Goal: Entertainment & Leisure: Browse casually

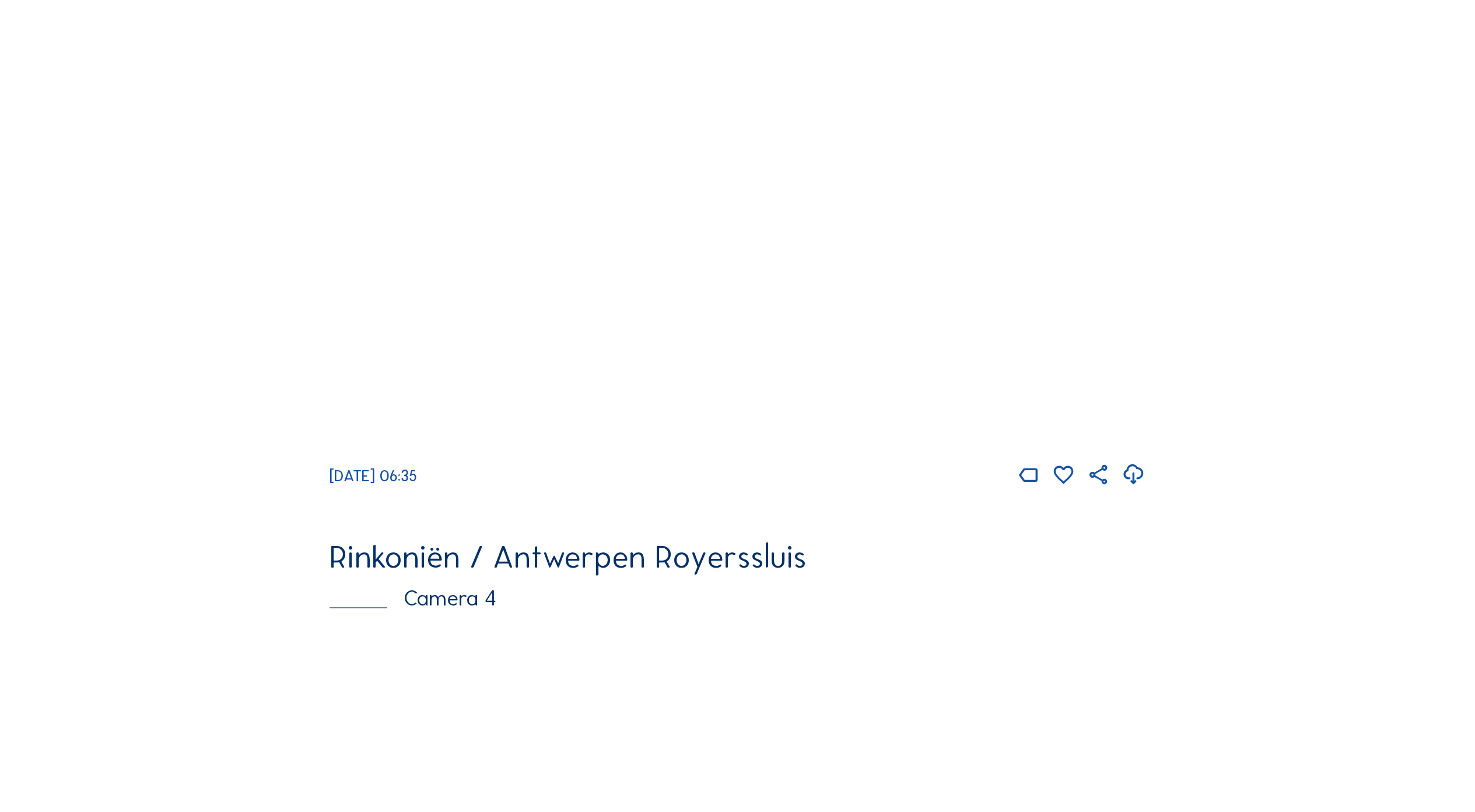
scroll to position [2198, 0]
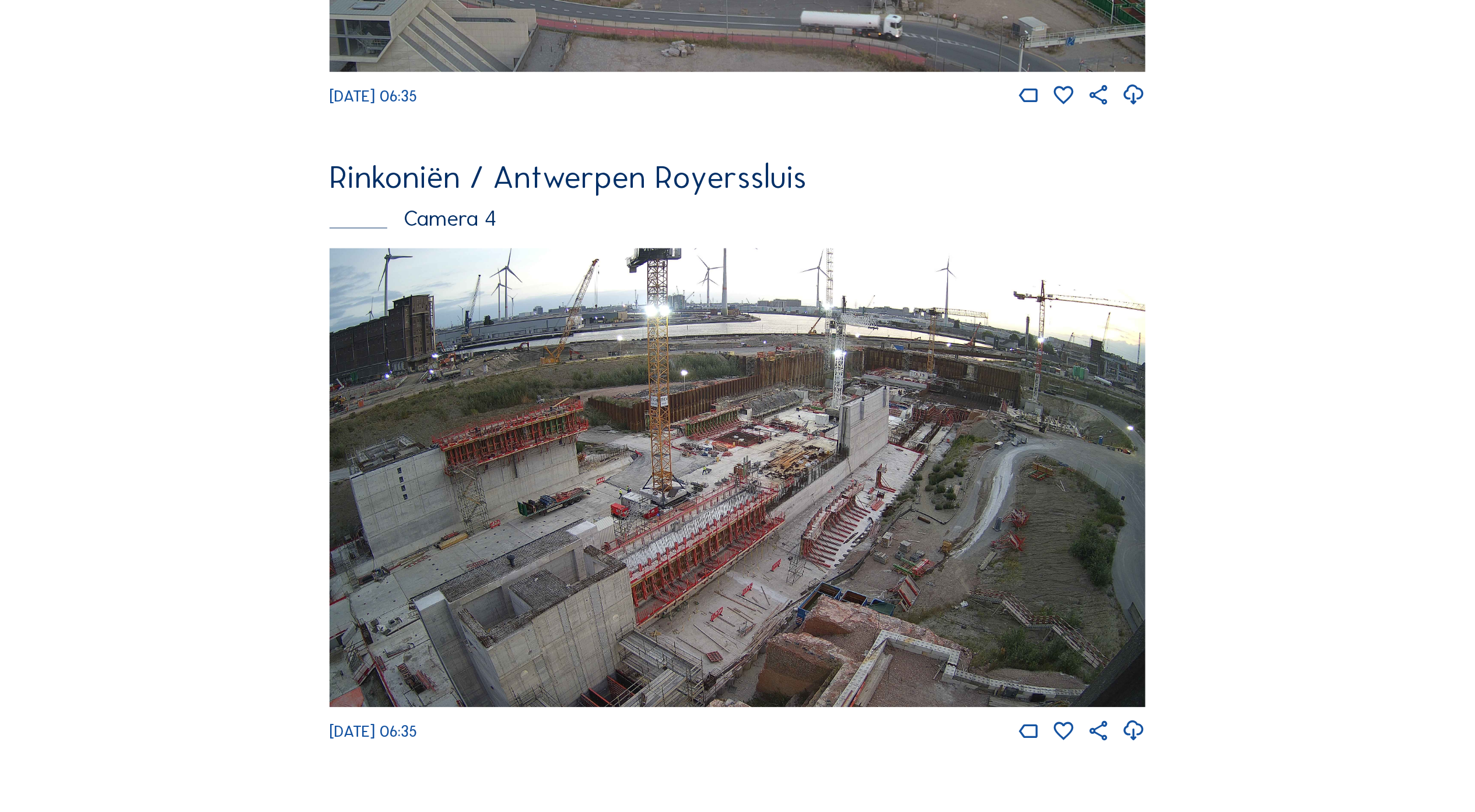
scroll to position [2587, 0]
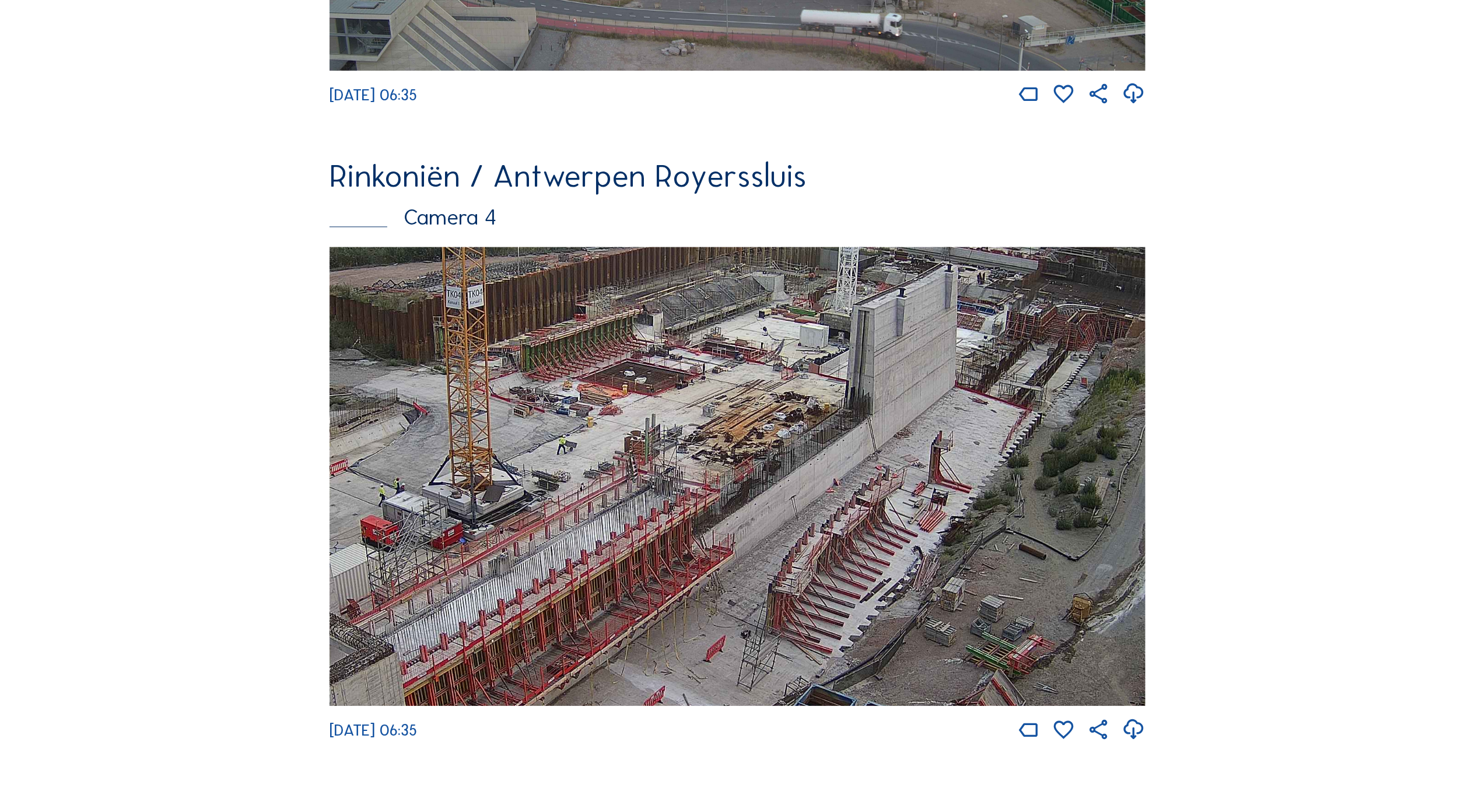
drag, startPoint x: 639, startPoint y: 580, endPoint x: 558, endPoint y: 595, distance: 82.4
click at [558, 593] on img at bounding box center [738, 476] width 816 height 459
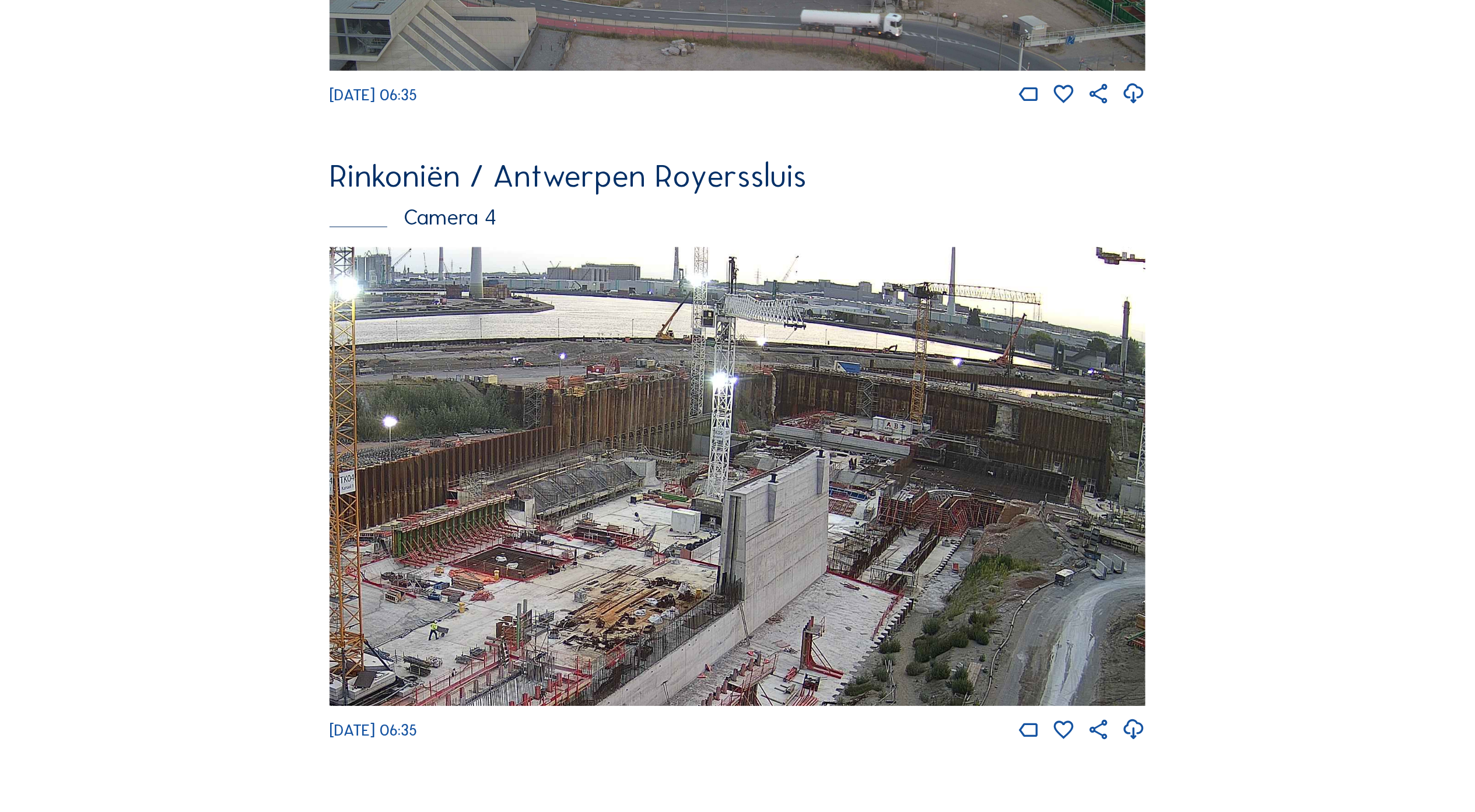
drag, startPoint x: 853, startPoint y: 418, endPoint x: 777, endPoint y: 520, distance: 127.2
click at [777, 542] on img at bounding box center [738, 476] width 816 height 459
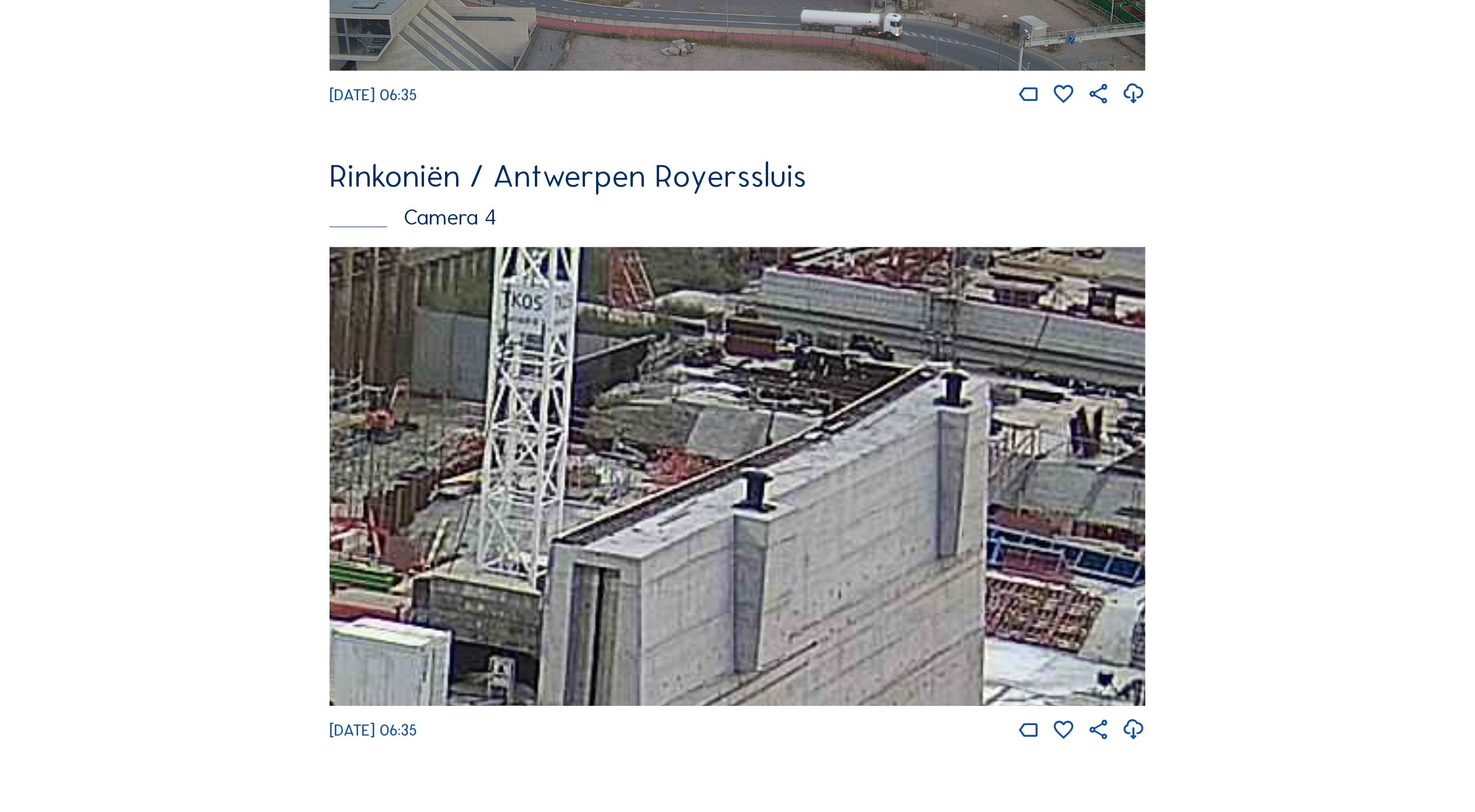
drag, startPoint x: 857, startPoint y: 470, endPoint x: 804, endPoint y: 495, distance: 58.6
click at [819, 485] on img at bounding box center [738, 476] width 816 height 459
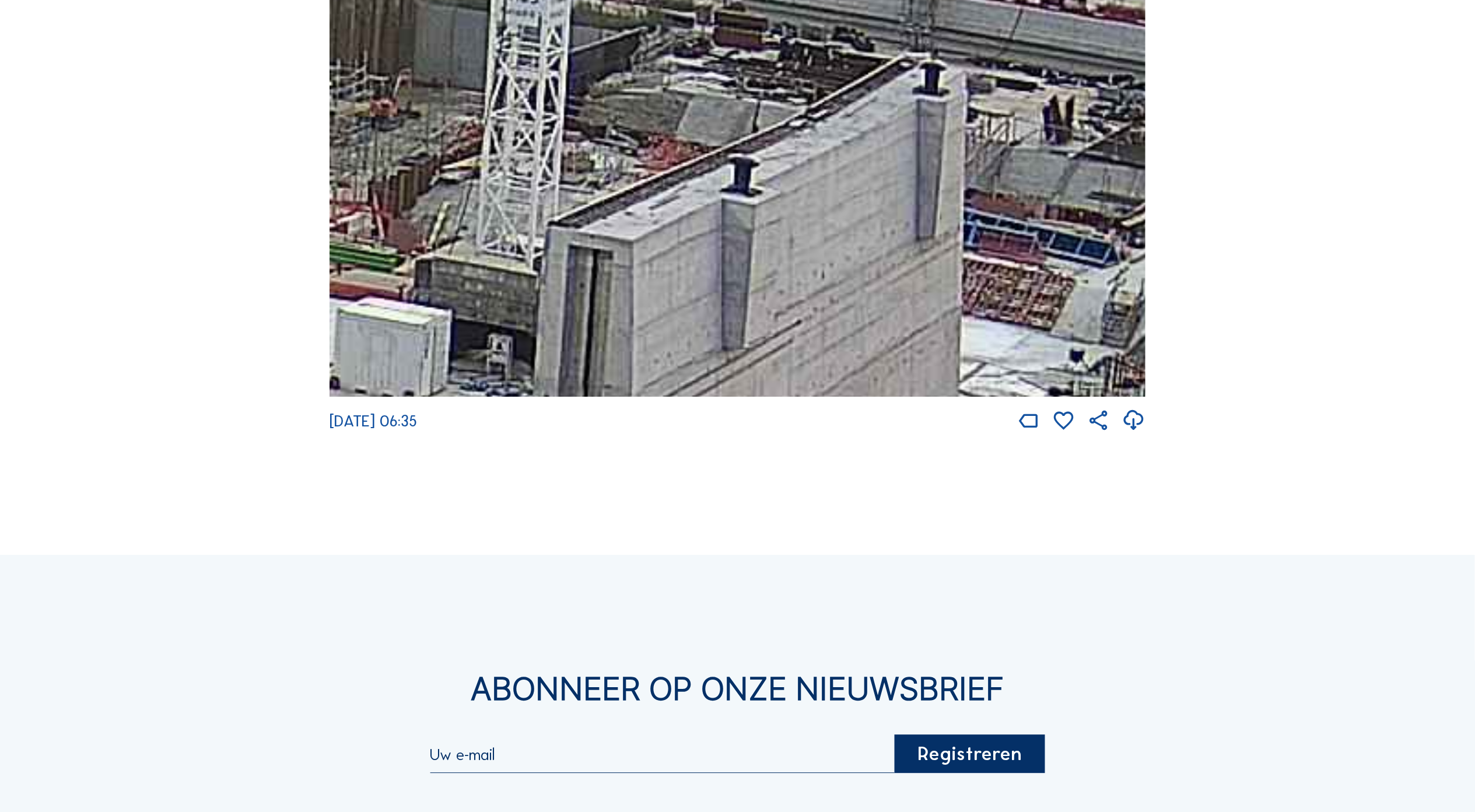
scroll to position [2898, 0]
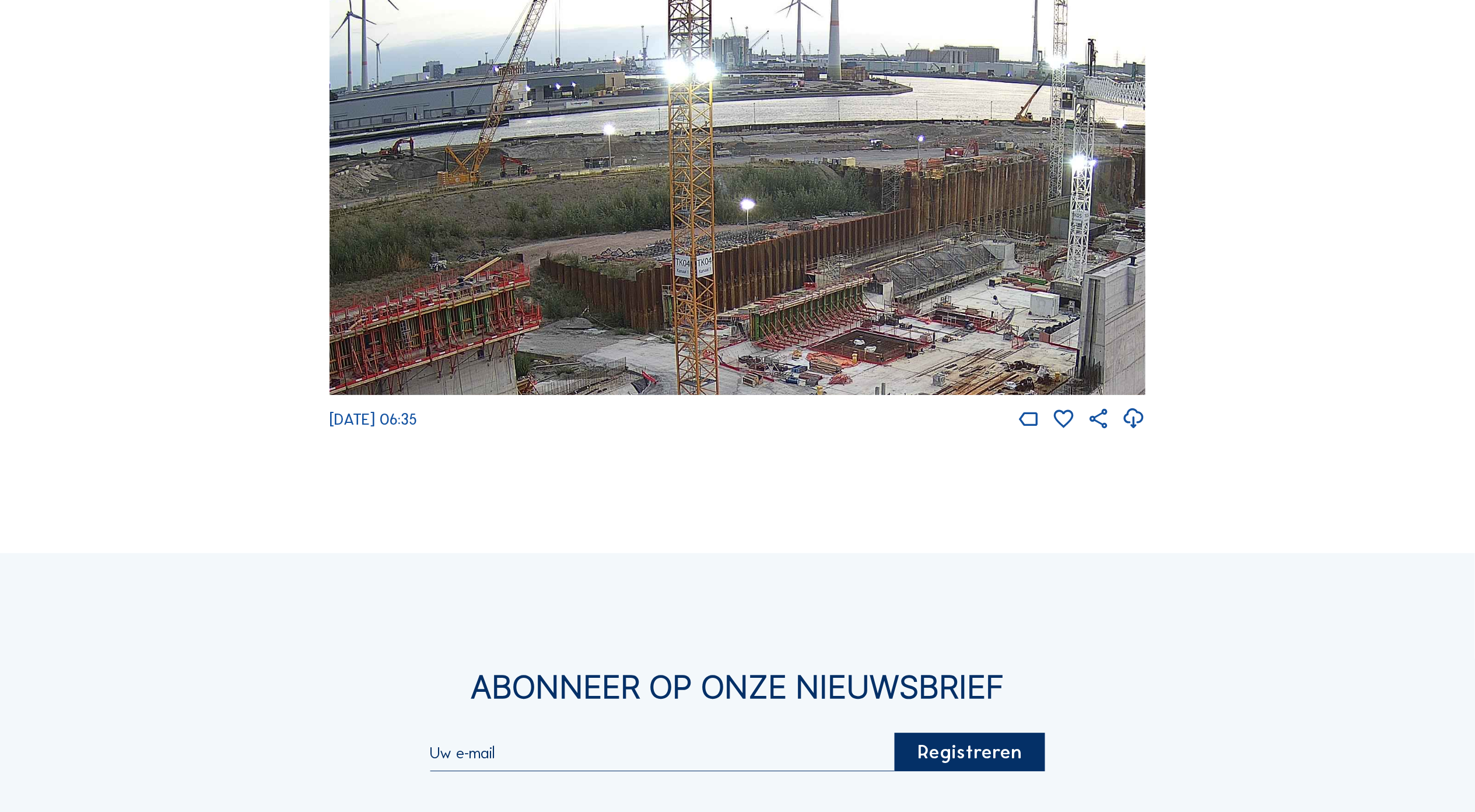
drag, startPoint x: 478, startPoint y: 233, endPoint x: 944, endPoint y: 322, distance: 474.4
click at [945, 321] on img at bounding box center [738, 165] width 816 height 459
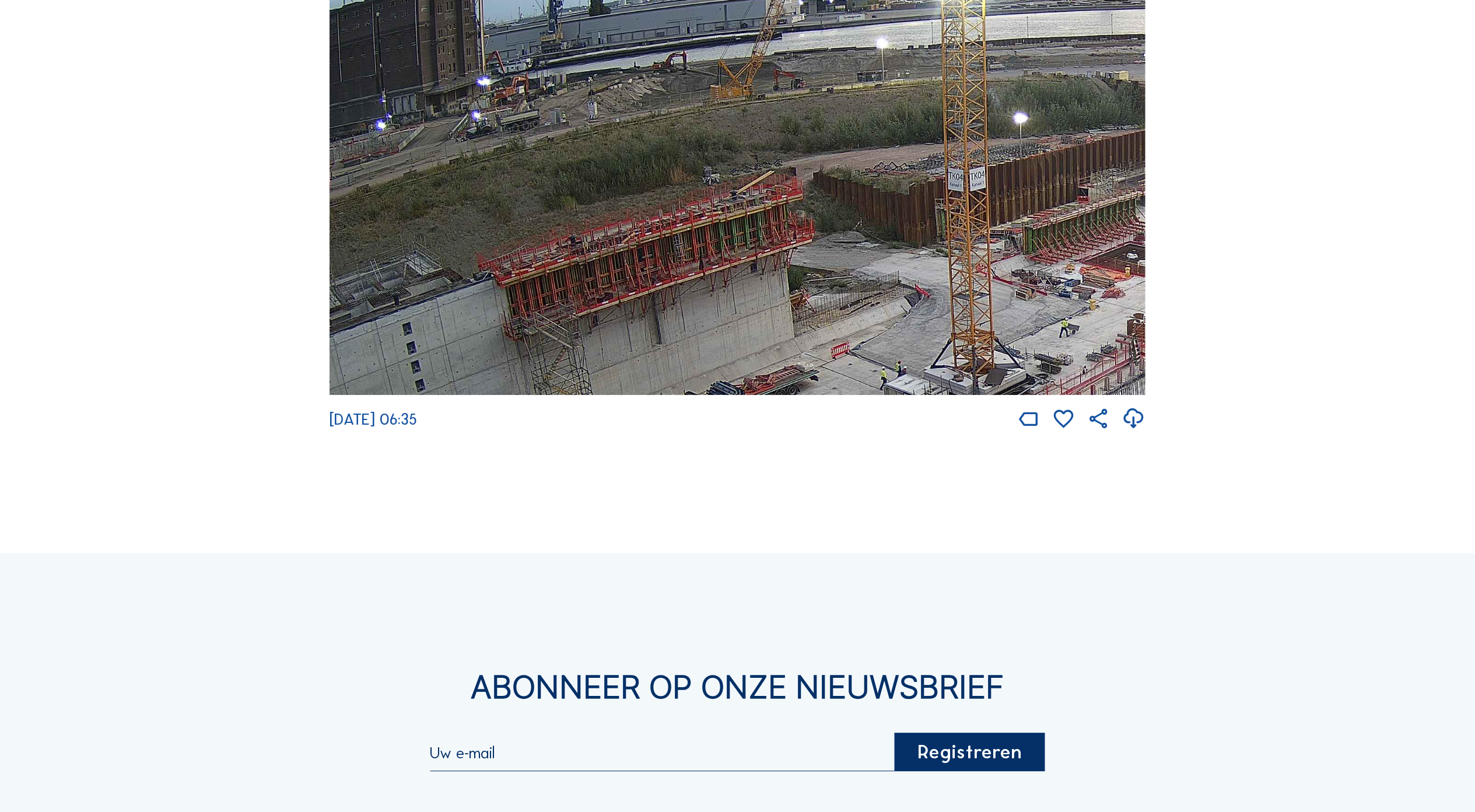
drag, startPoint x: 605, startPoint y: 303, endPoint x: 861, endPoint y: 204, distance: 274.5
click at [860, 204] on img at bounding box center [738, 165] width 816 height 459
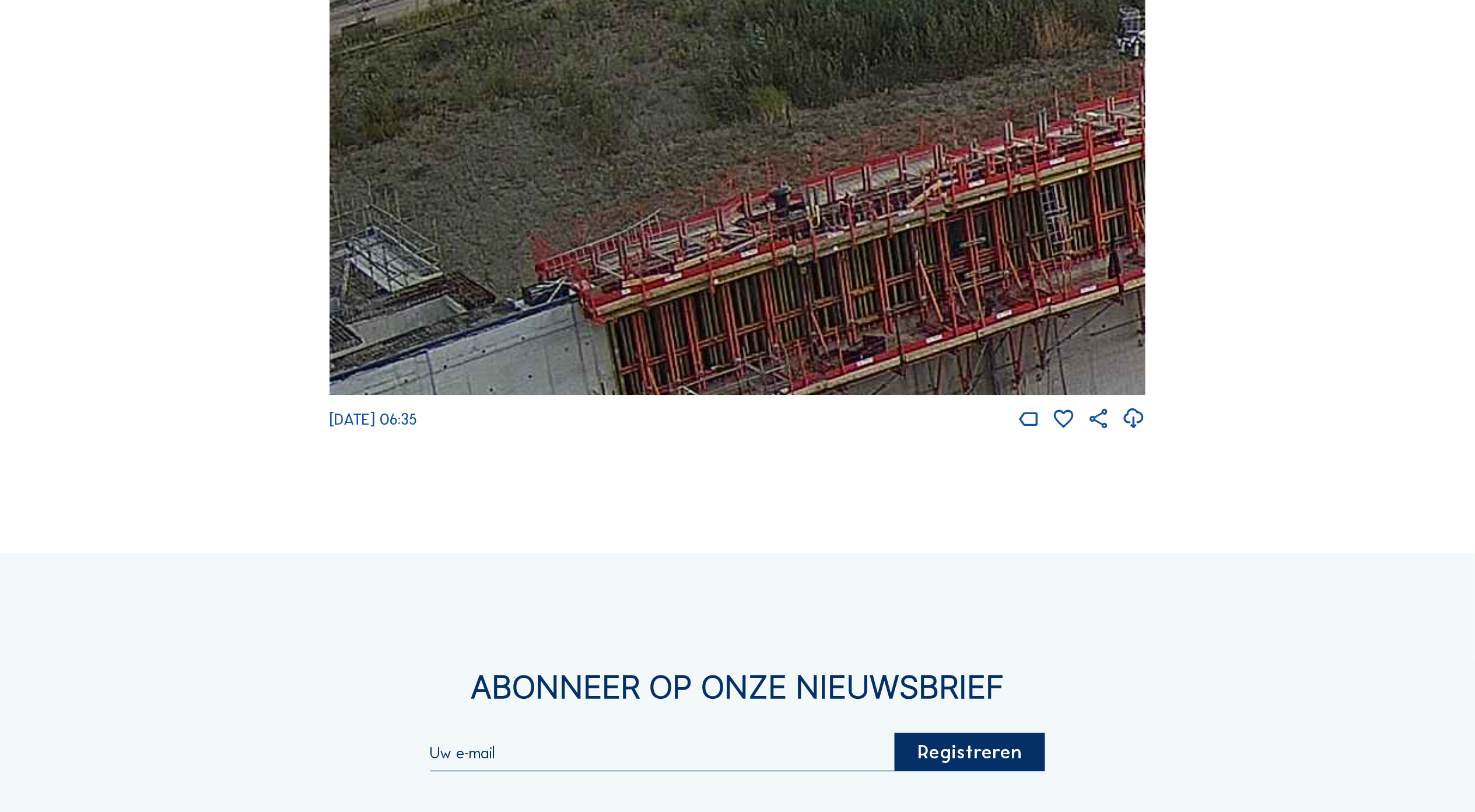
drag, startPoint x: 586, startPoint y: 297, endPoint x: 835, endPoint y: 319, distance: 250.0
click at [835, 319] on img at bounding box center [738, 165] width 816 height 459
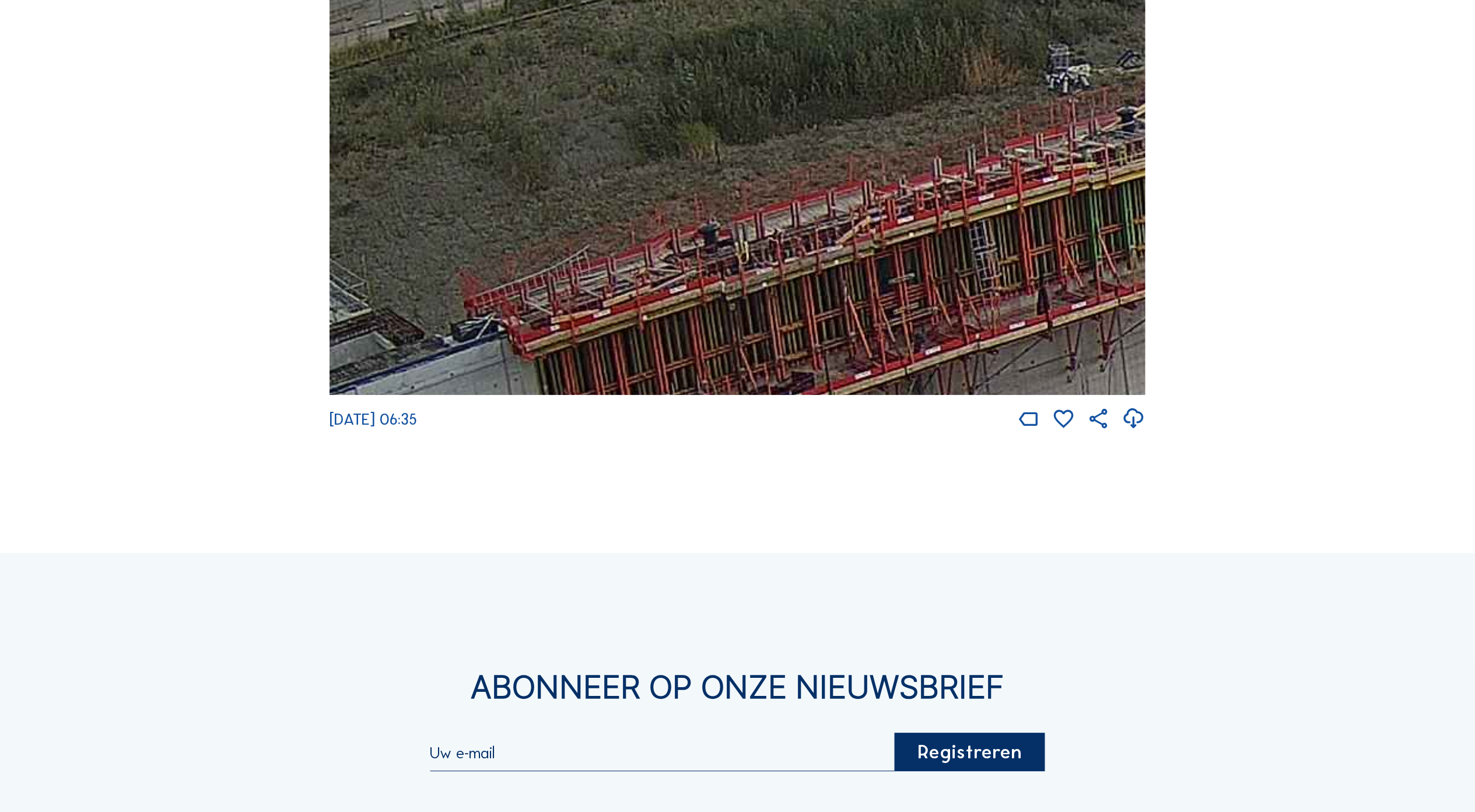
drag, startPoint x: 821, startPoint y: 290, endPoint x: 750, endPoint y: 326, distance: 79.6
click at [750, 326] on img at bounding box center [738, 165] width 816 height 459
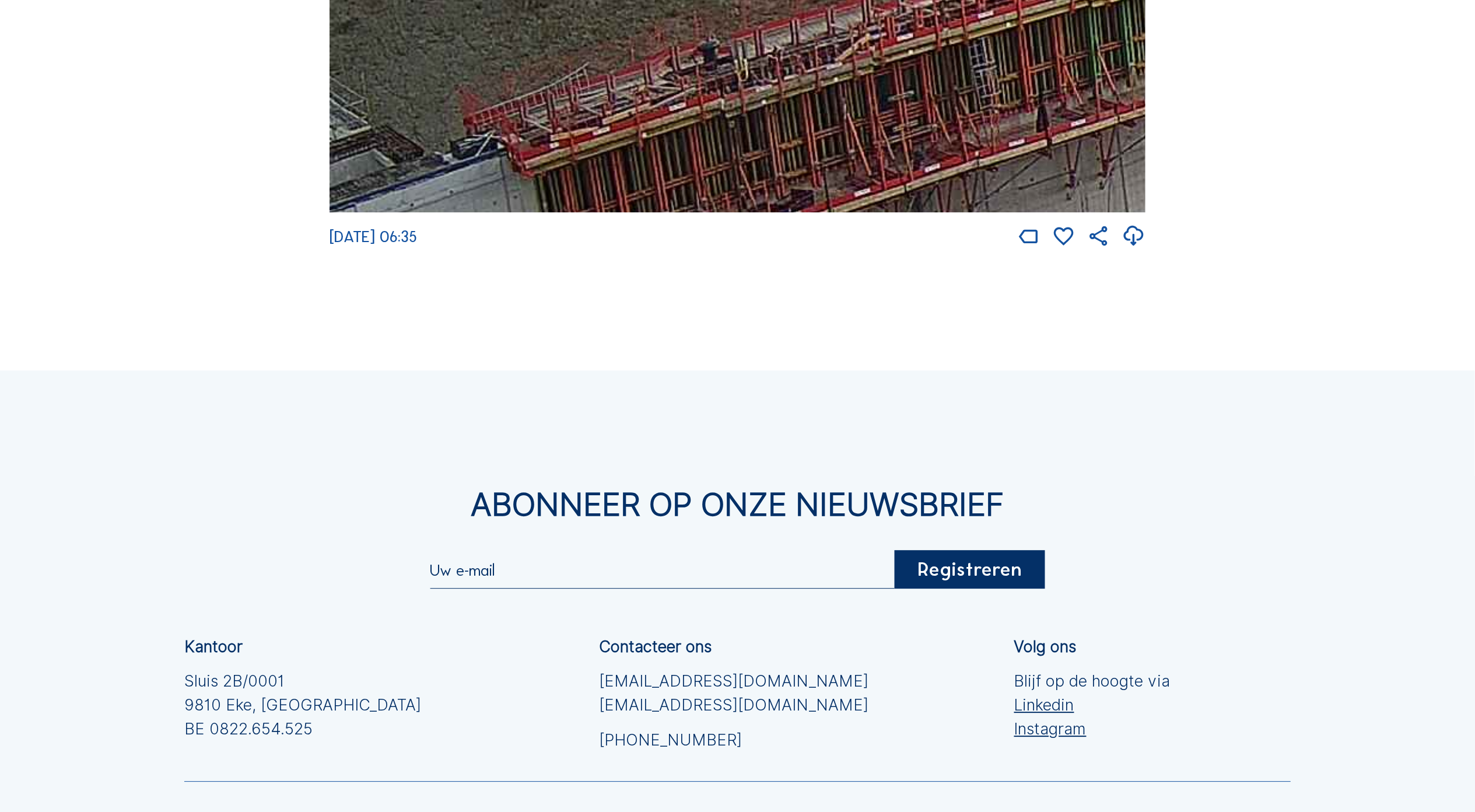
scroll to position [2976, 0]
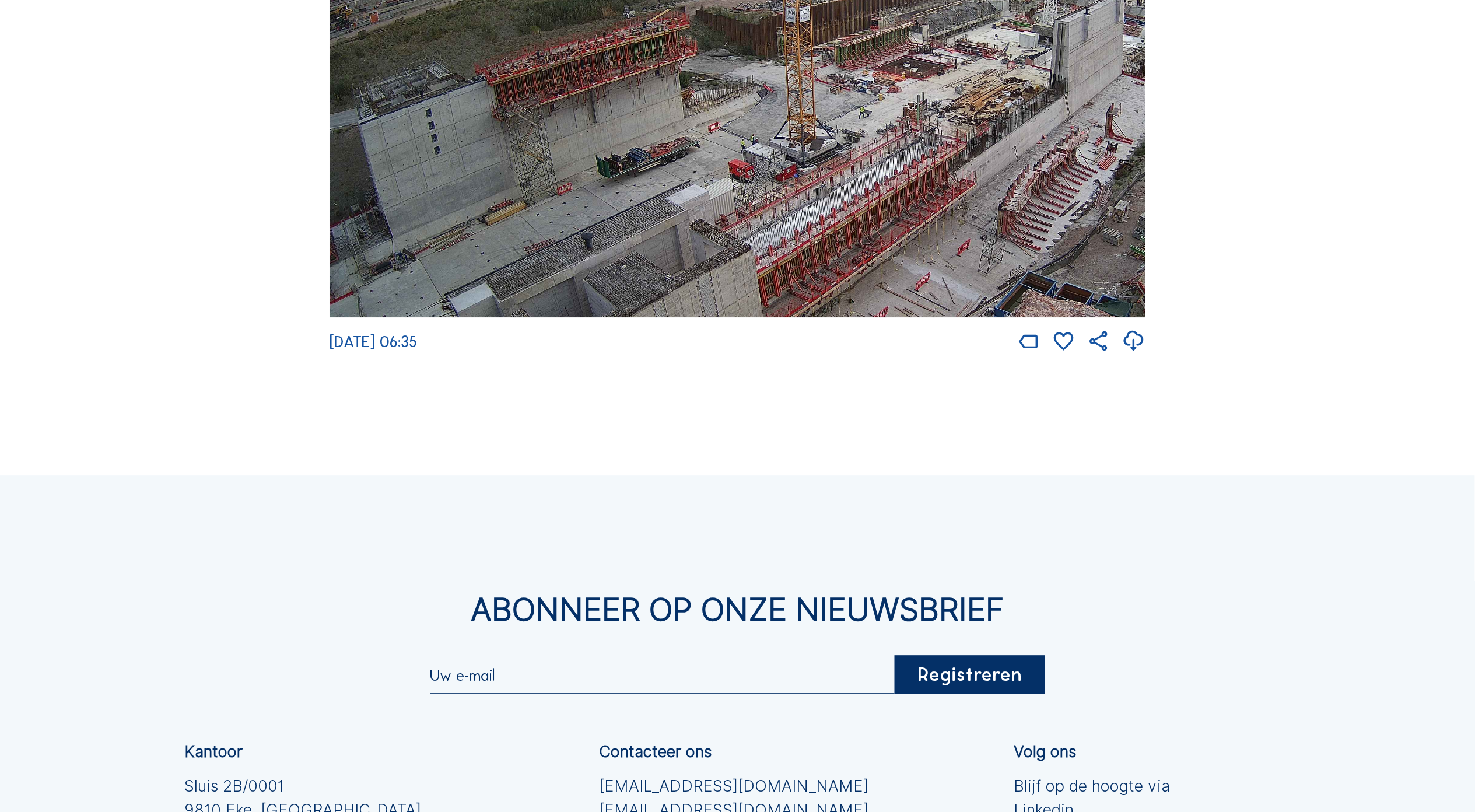
drag, startPoint x: 819, startPoint y: 247, endPoint x: 1015, endPoint y: 183, distance: 206.2
click at [1015, 183] on img at bounding box center [738, 87] width 816 height 459
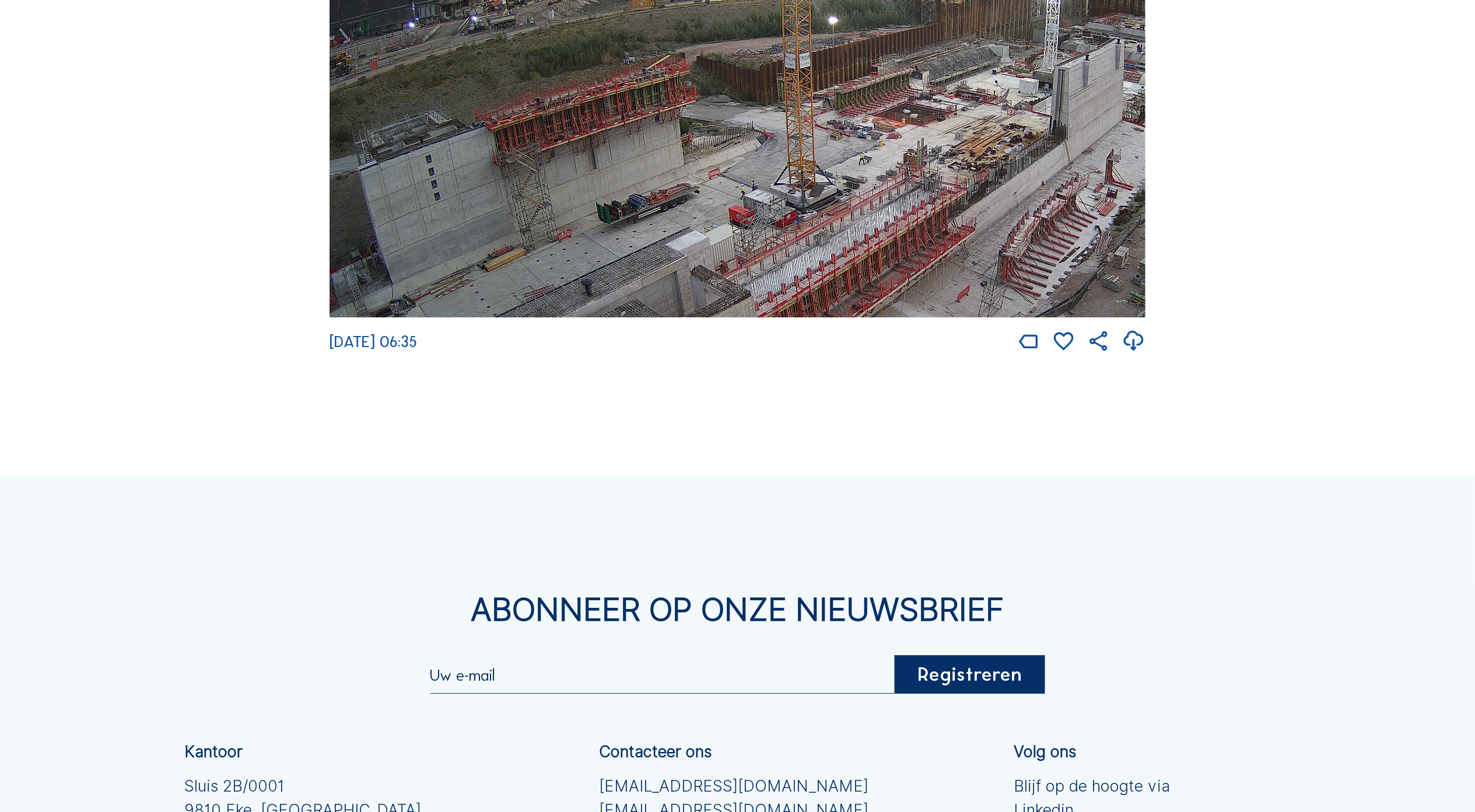
drag, startPoint x: 572, startPoint y: 179, endPoint x: 675, endPoint y: 223, distance: 112.0
click at [675, 224] on img at bounding box center [738, 87] width 816 height 459
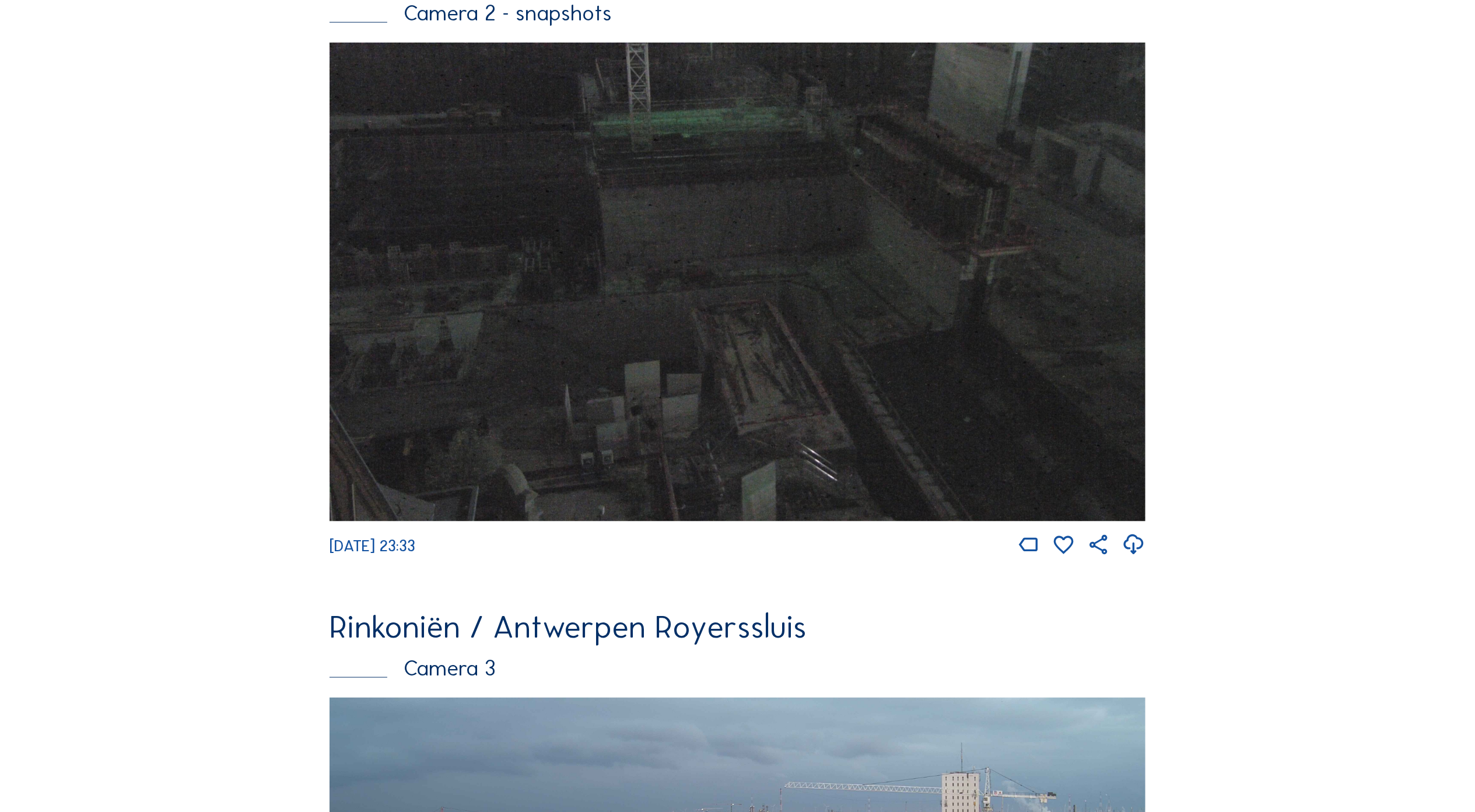
scroll to position [1498, 0]
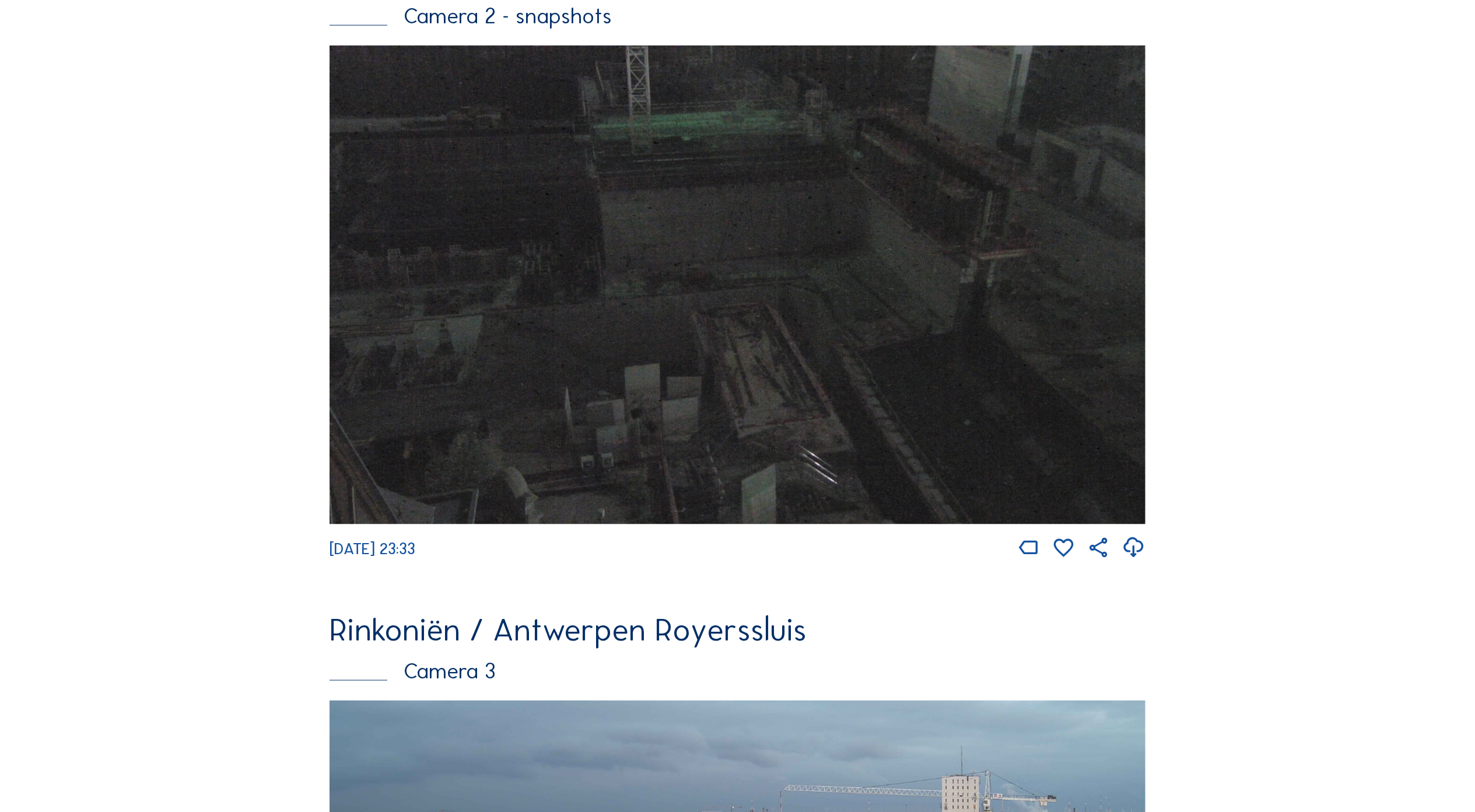
click at [770, 309] on img at bounding box center [738, 285] width 816 height 478
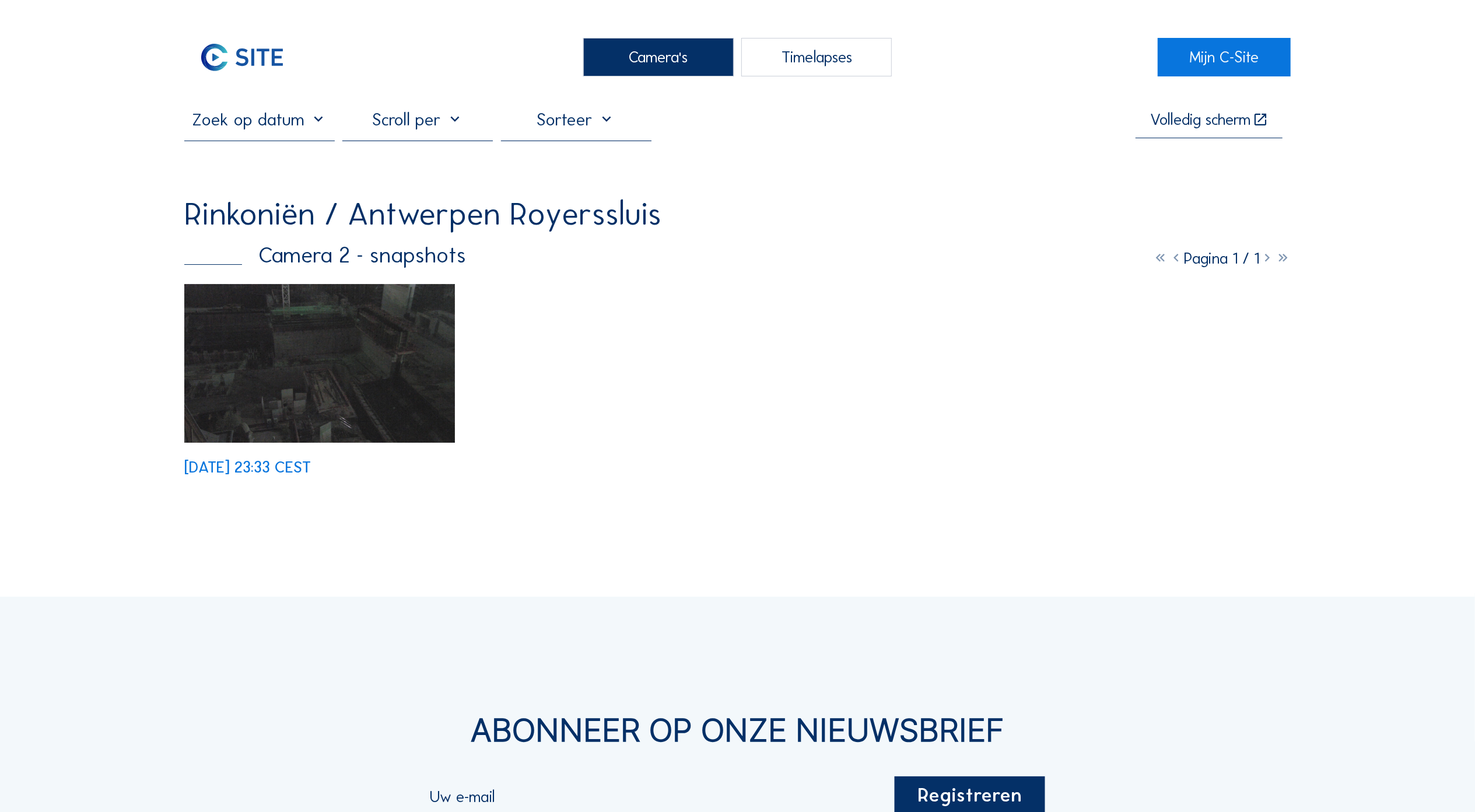
click at [369, 348] on img at bounding box center [319, 363] width 271 height 159
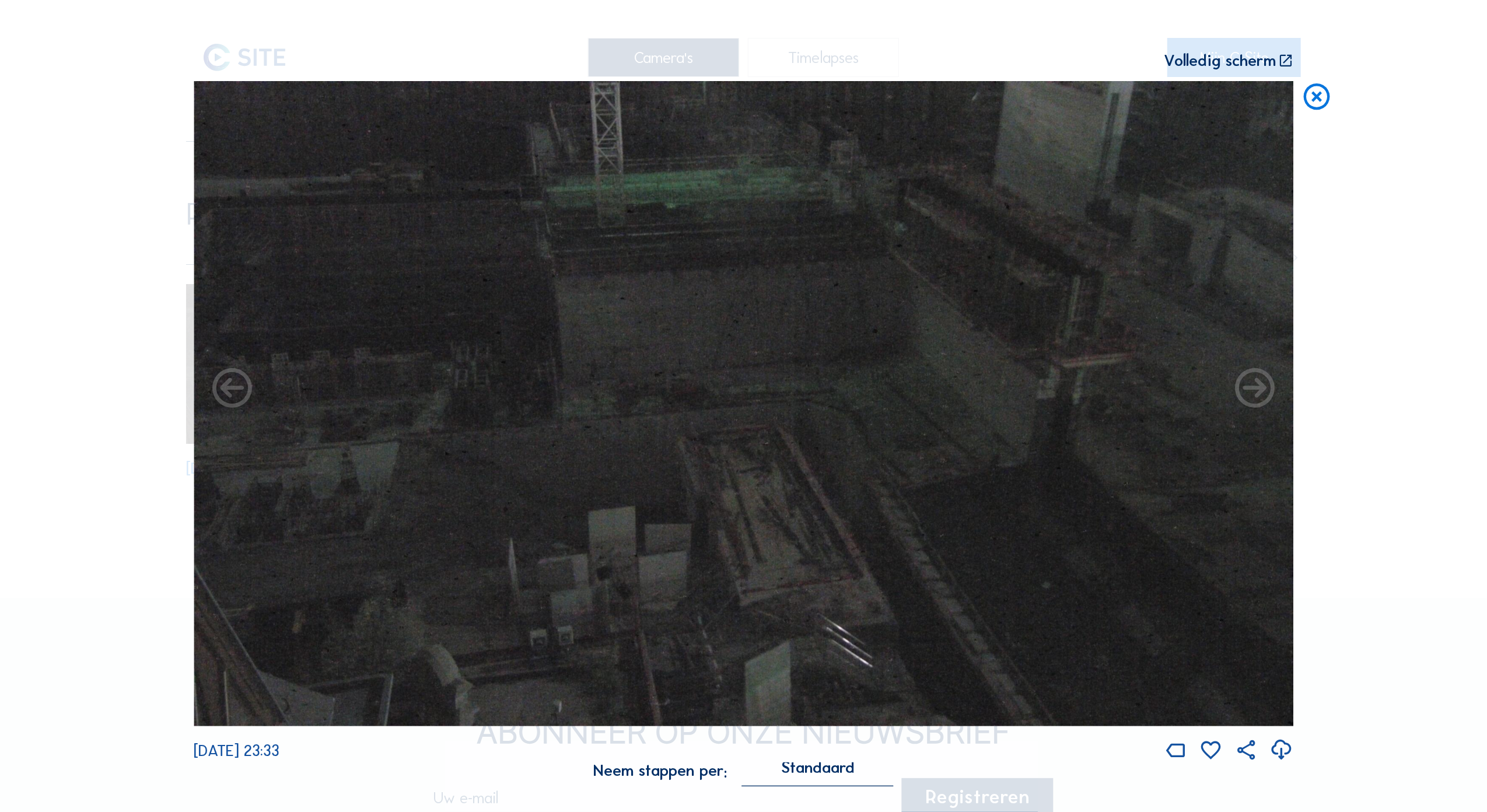
click at [644, 380] on img at bounding box center [743, 403] width 1100 height 644
click at [850, 353] on img at bounding box center [743, 403] width 1100 height 644
click at [1314, 96] on icon at bounding box center [1316, 97] width 31 height 32
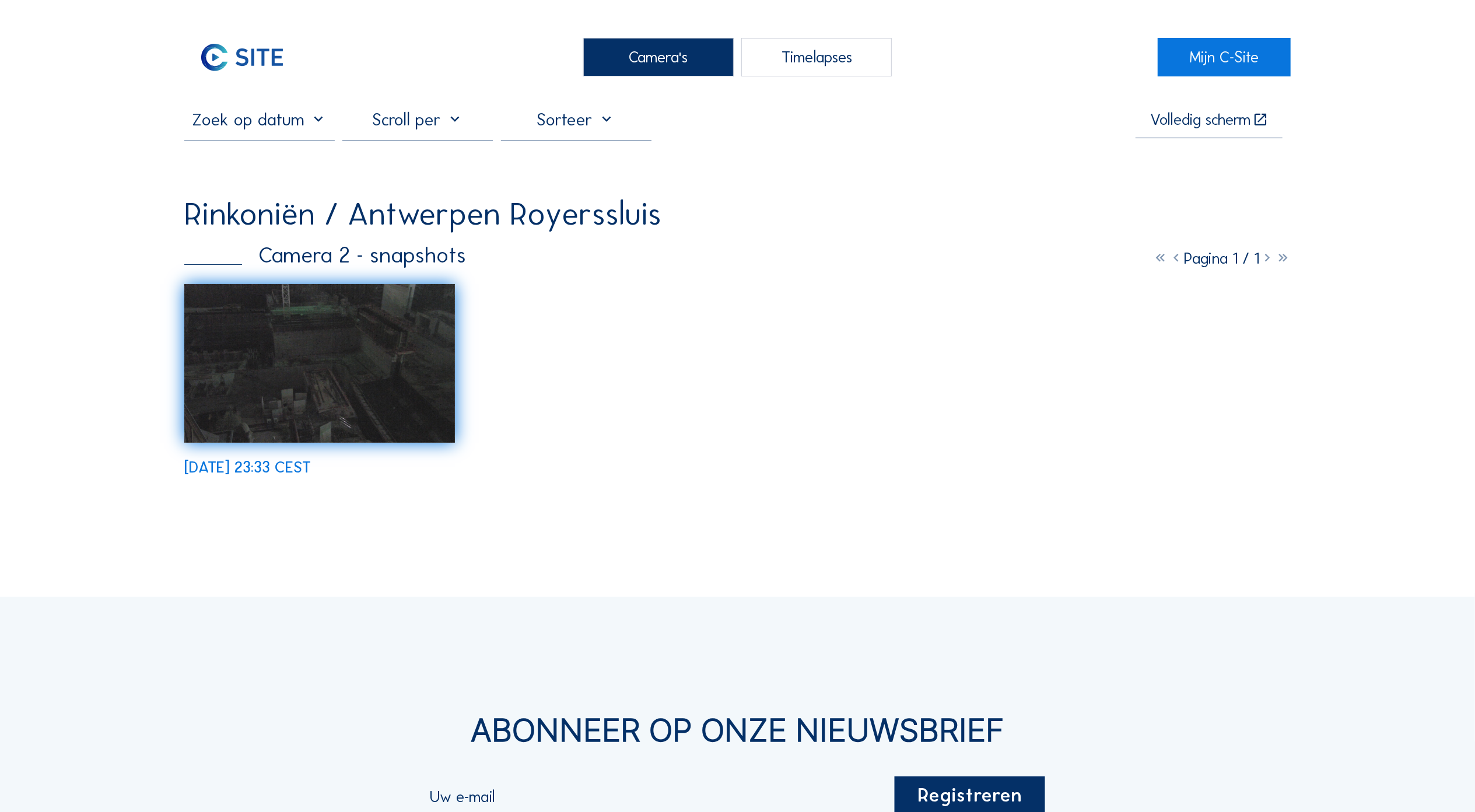
click at [575, 329] on div "[DATE] 23:33 CEST" at bounding box center [737, 379] width 1106 height 191
click at [330, 389] on img at bounding box center [319, 363] width 271 height 159
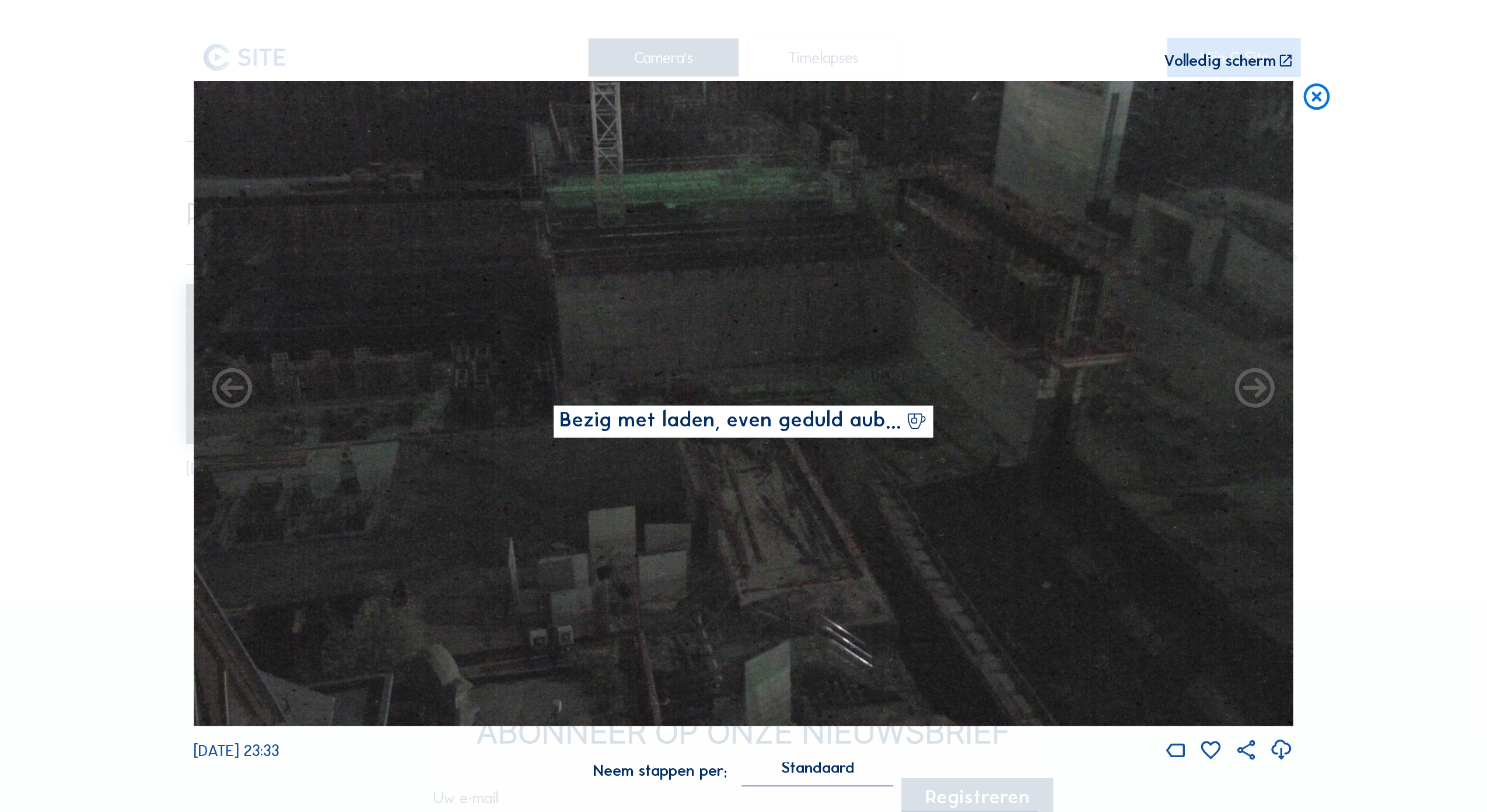
click at [330, 389] on div "Scroll om door de tijd te reizen | Druk op de 'Alt'-knop + scroll om te Zoomen …" at bounding box center [744, 406] width 1487 height 812
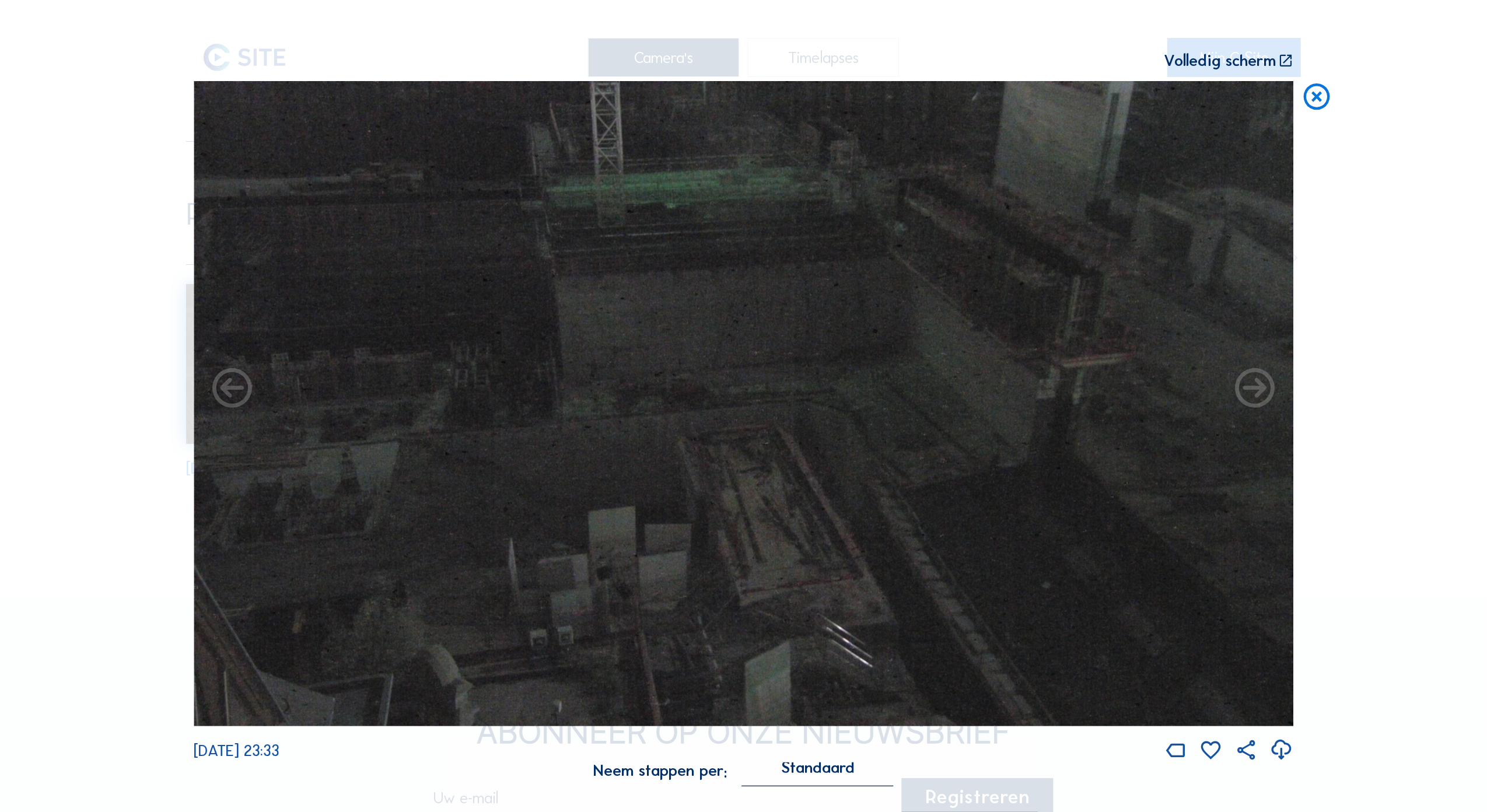
click at [1310, 96] on icon at bounding box center [1316, 97] width 31 height 32
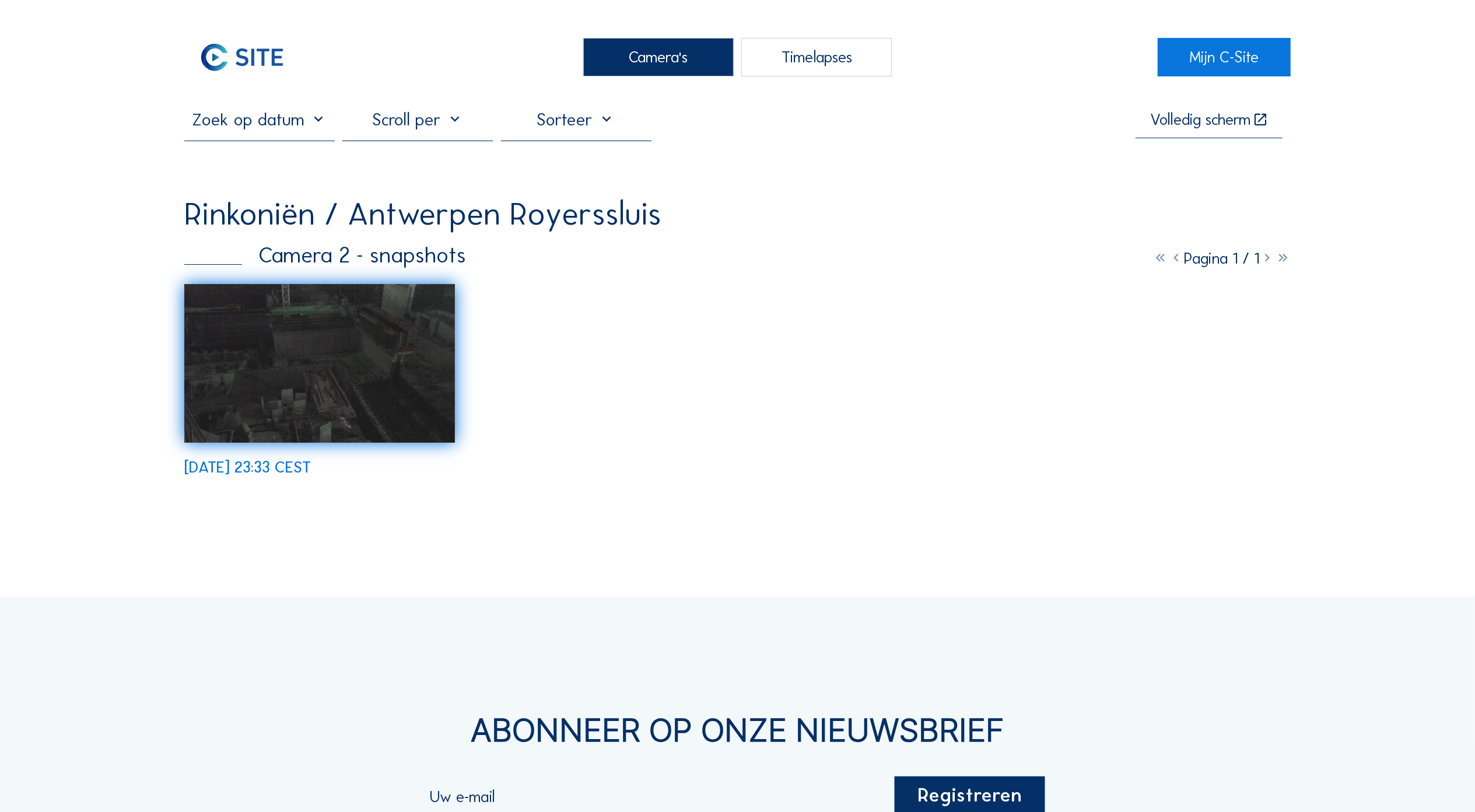
click at [684, 62] on div "Camera's" at bounding box center [658, 58] width 150 height 39
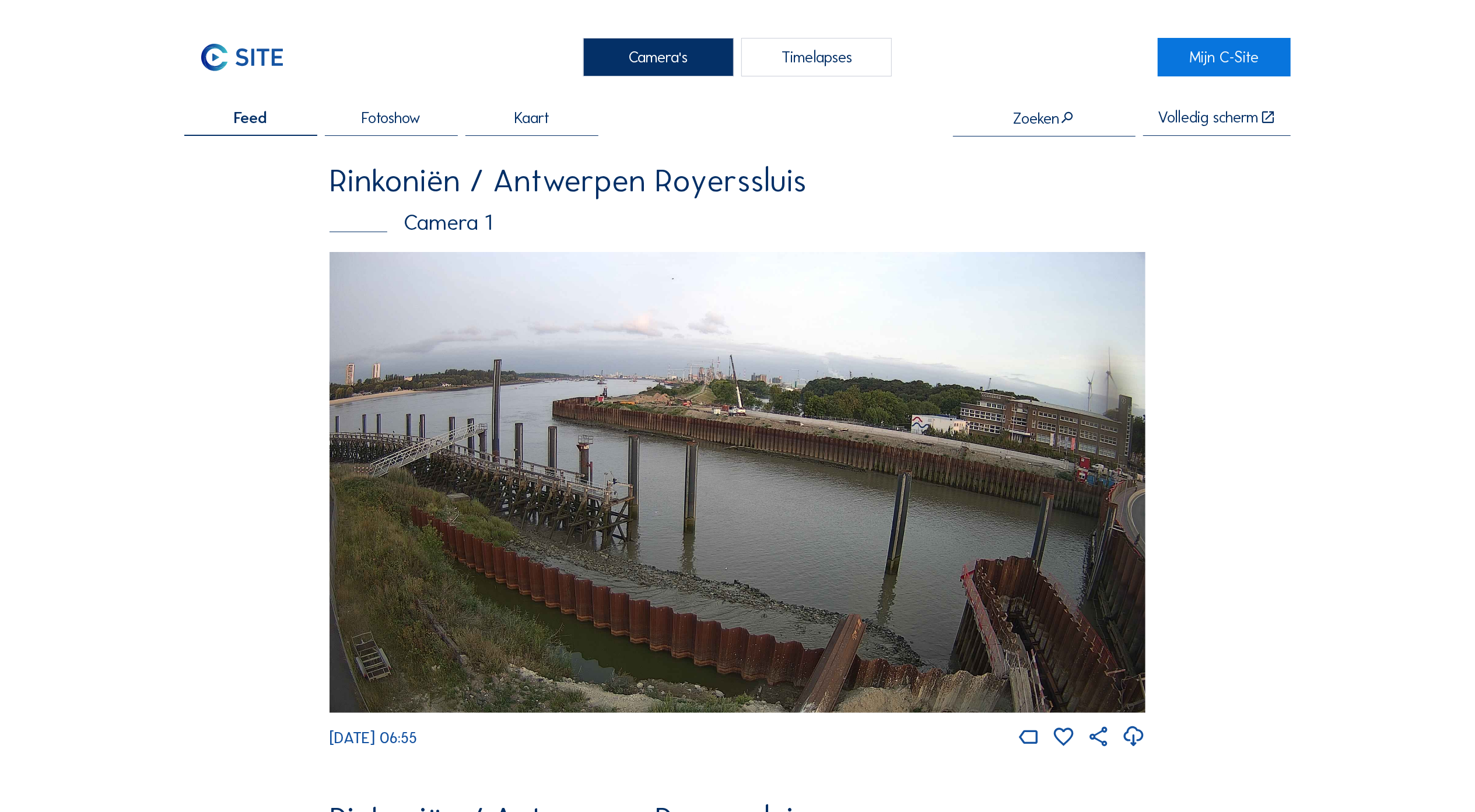
click at [645, 61] on div "Camera's" at bounding box center [658, 58] width 150 height 39
click at [647, 61] on div "Camera's" at bounding box center [658, 58] width 150 height 39
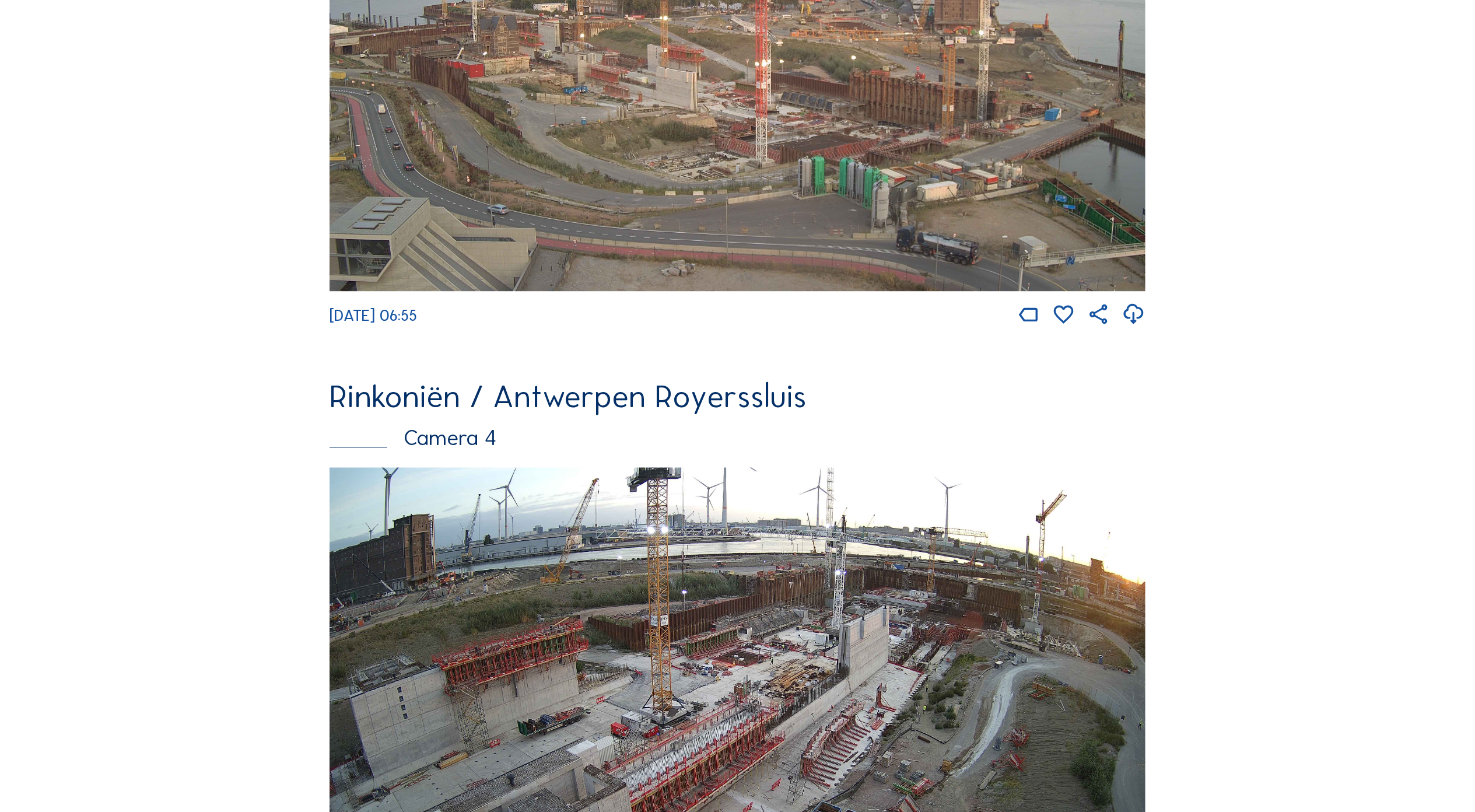
scroll to position [2254, 0]
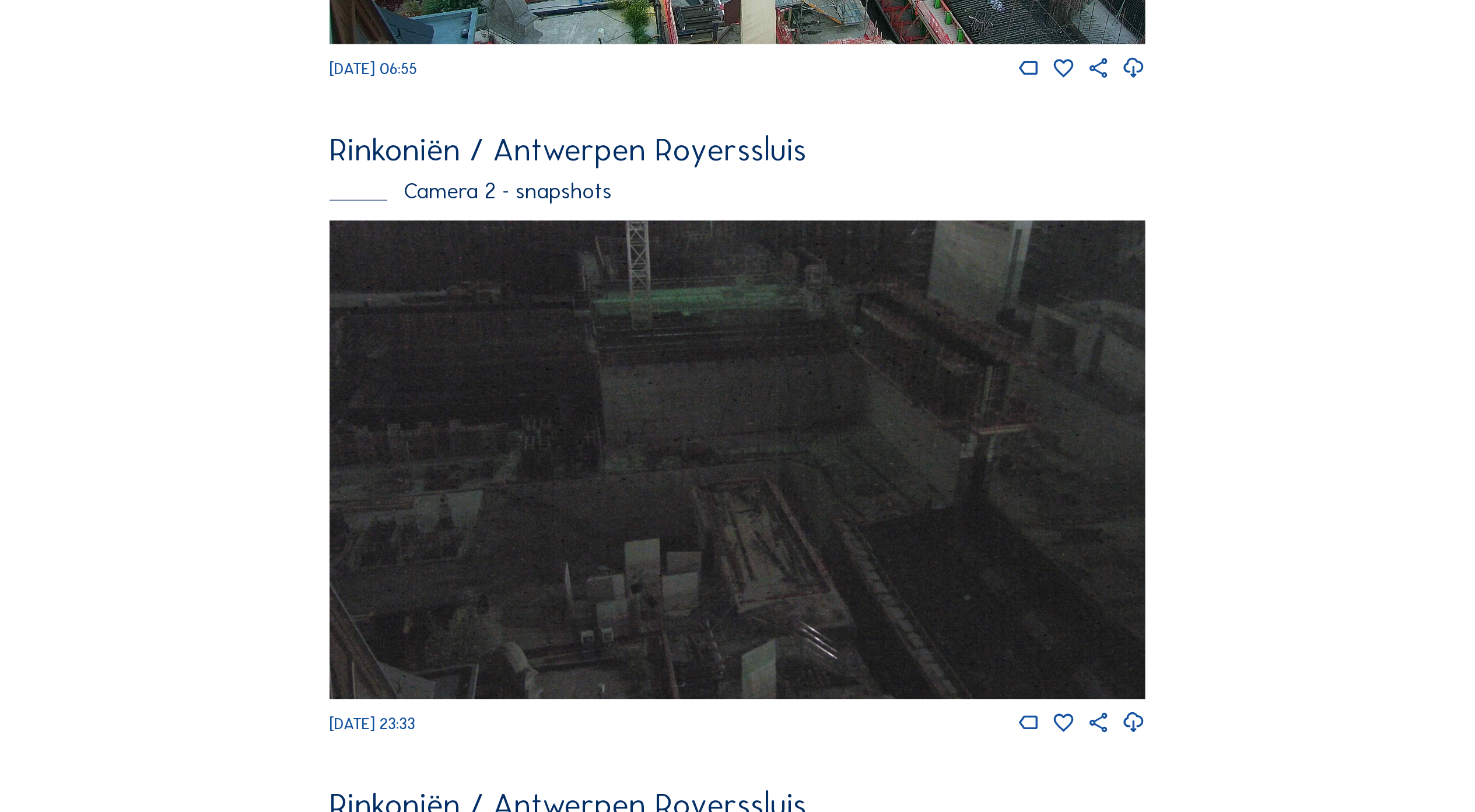
scroll to position [1420, 0]
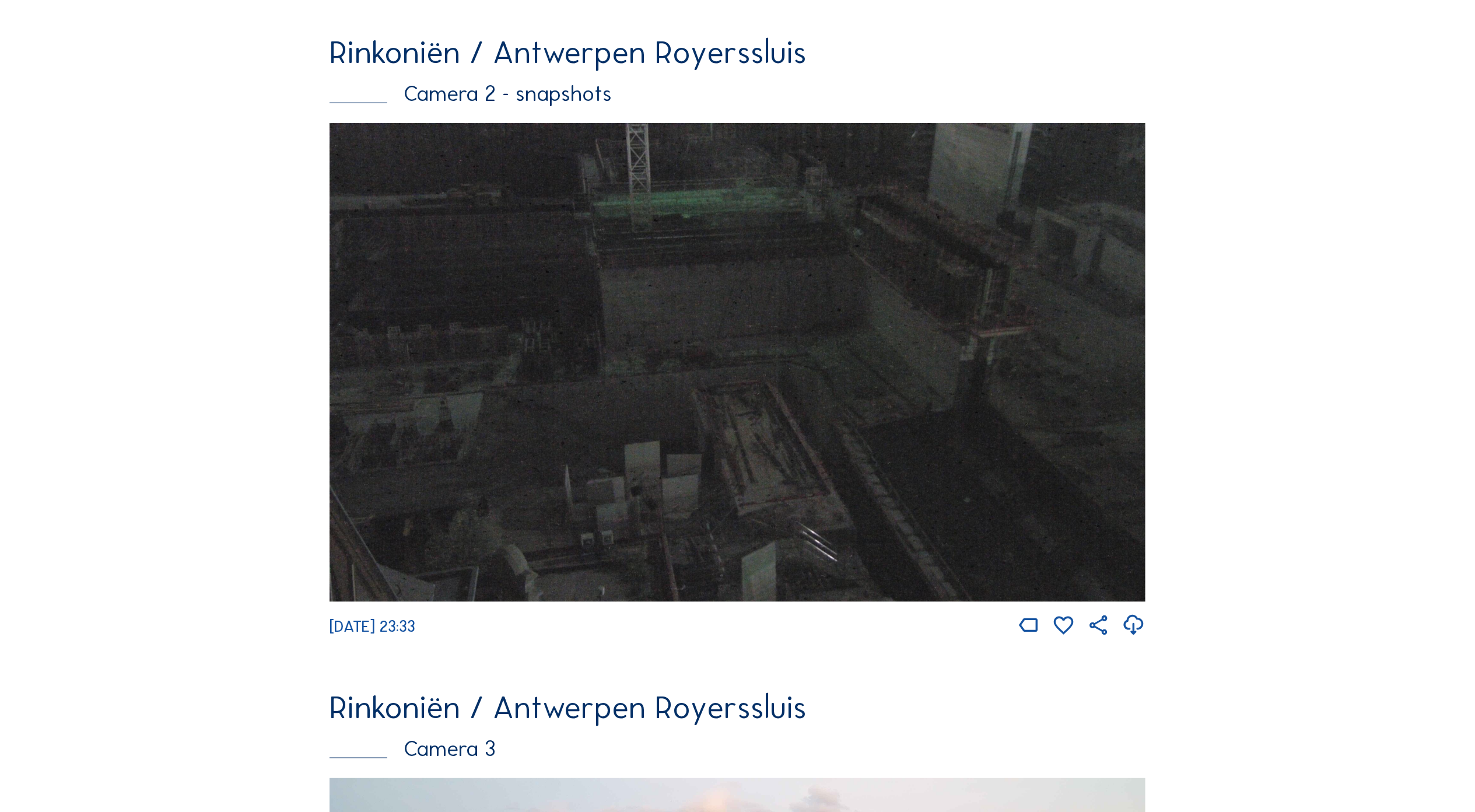
click at [660, 365] on img at bounding box center [738, 362] width 816 height 478
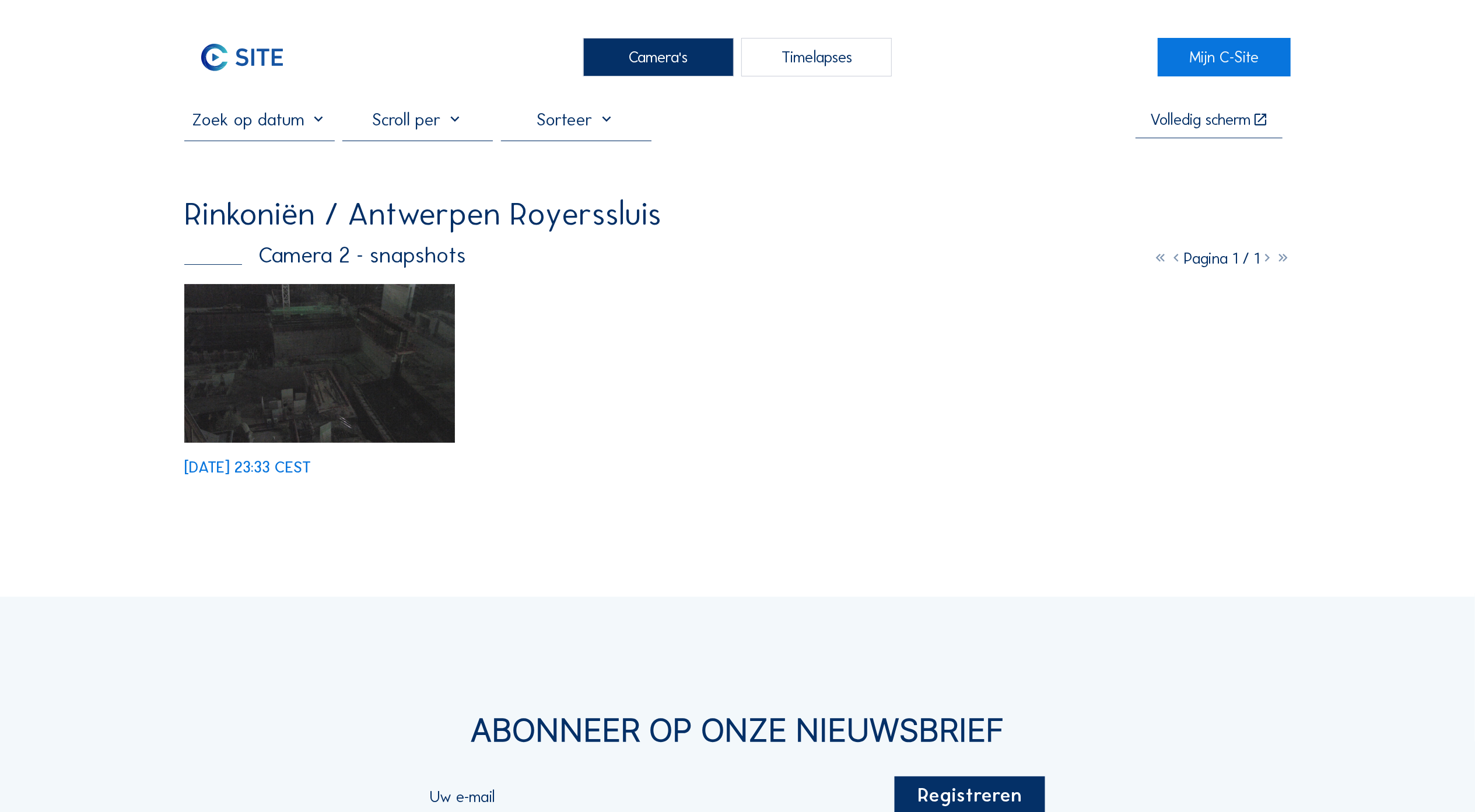
click at [398, 362] on img at bounding box center [319, 363] width 271 height 159
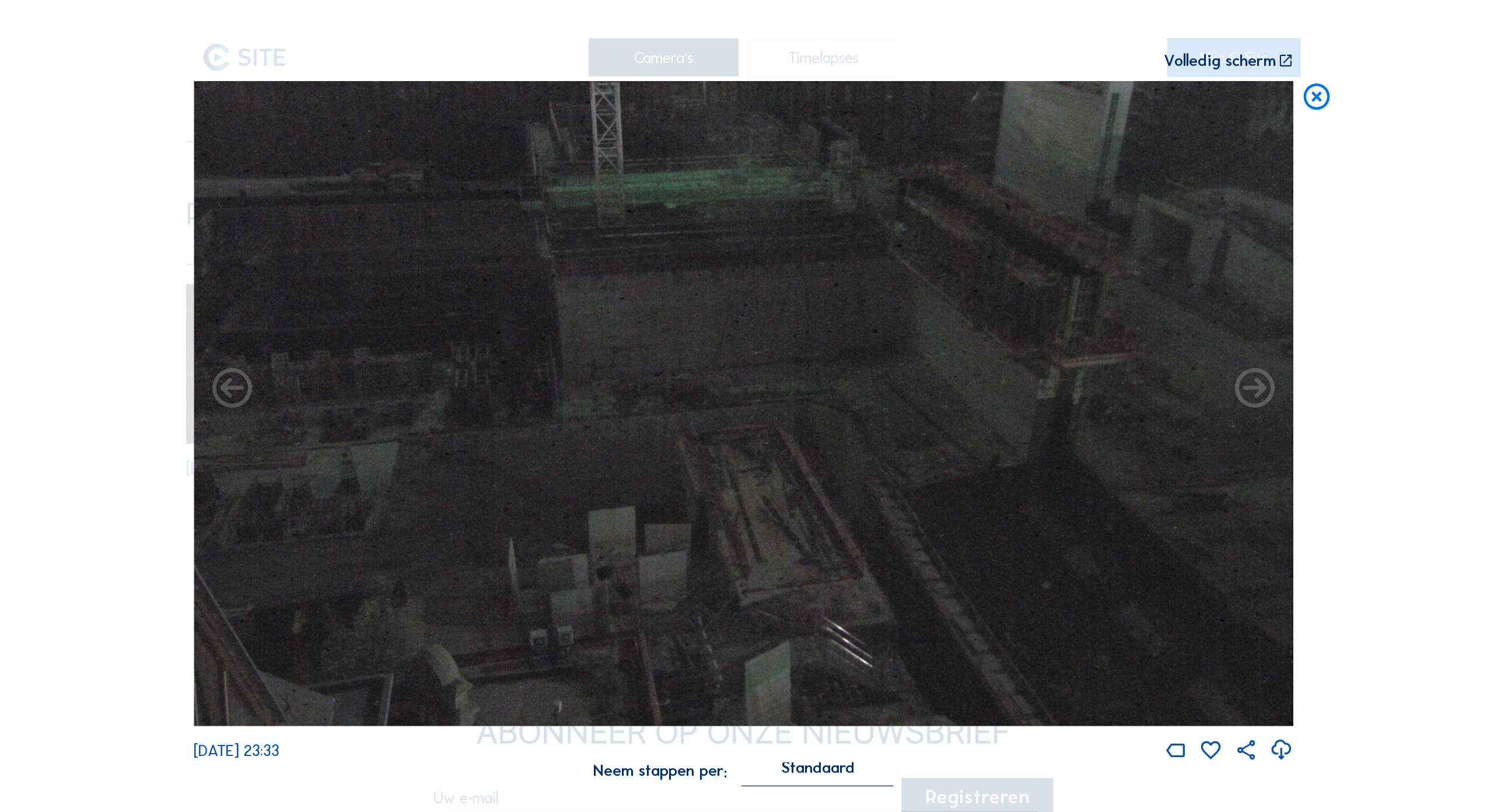
click at [1321, 103] on icon at bounding box center [1316, 97] width 31 height 32
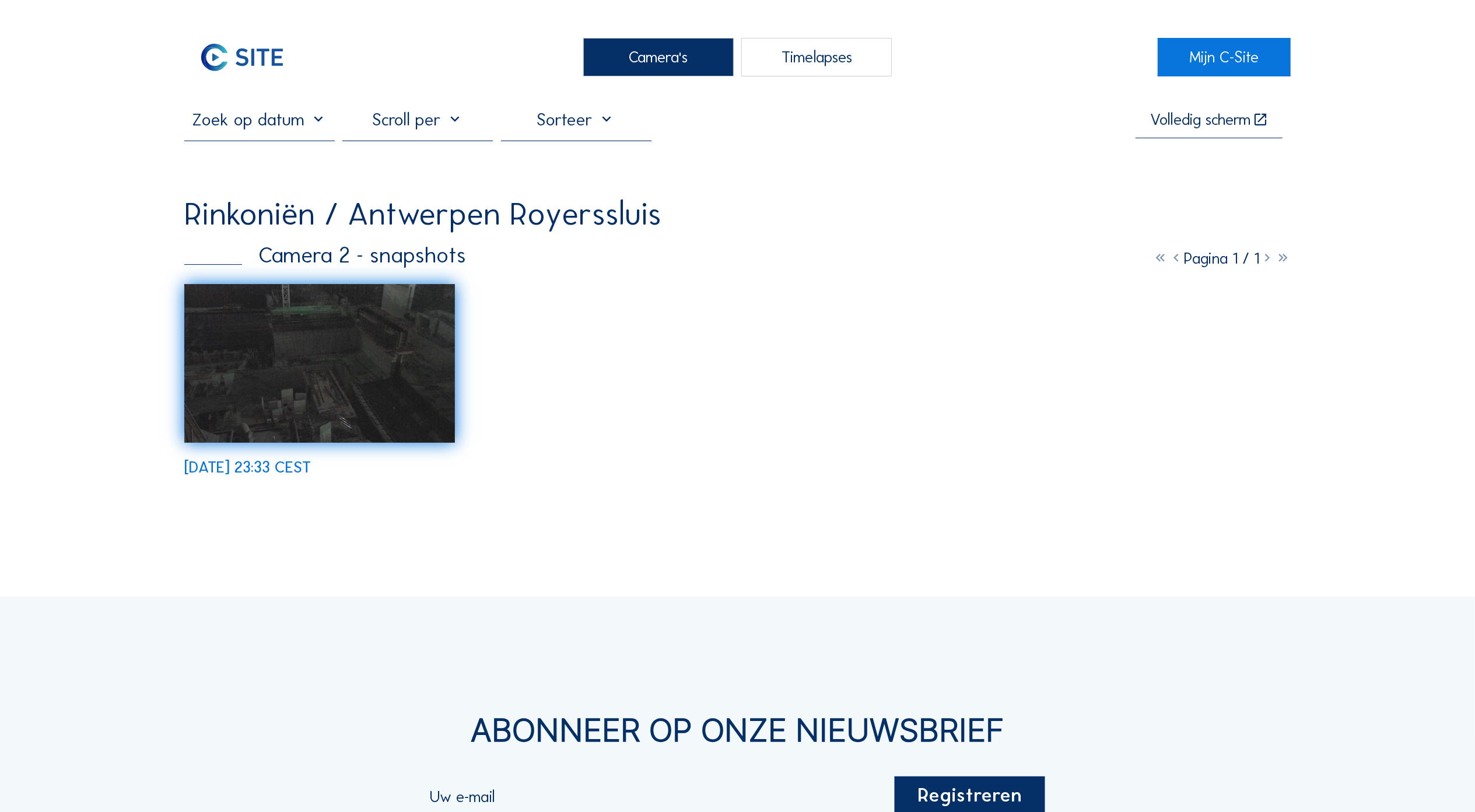
click at [654, 60] on div "Camera's" at bounding box center [658, 58] width 150 height 39
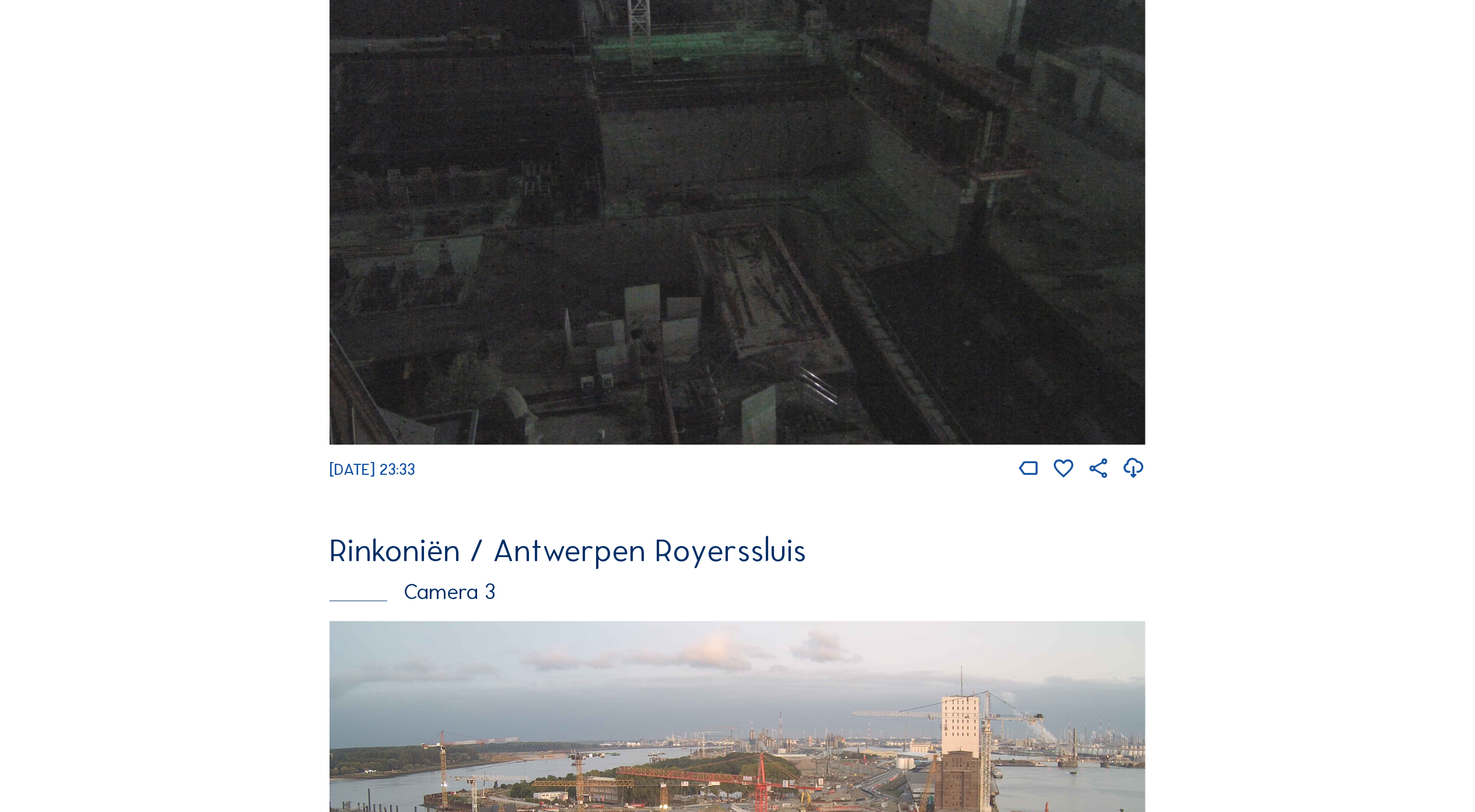
scroll to position [2042, 0]
